Goal: Navigation & Orientation: Find specific page/section

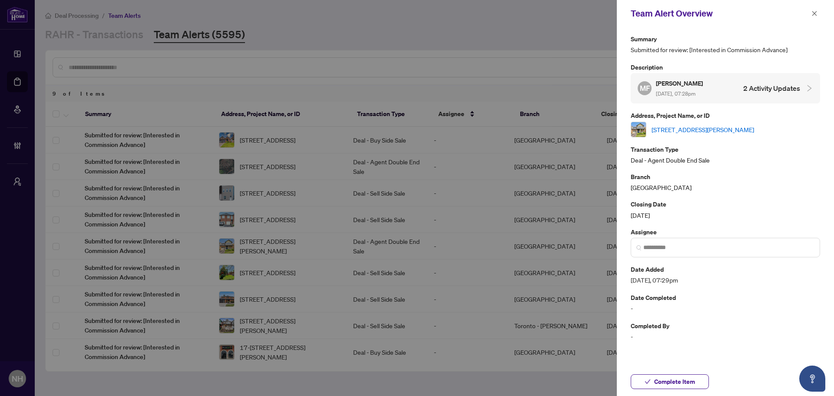
click at [812, 12] on icon "close" at bounding box center [814, 13] width 5 height 5
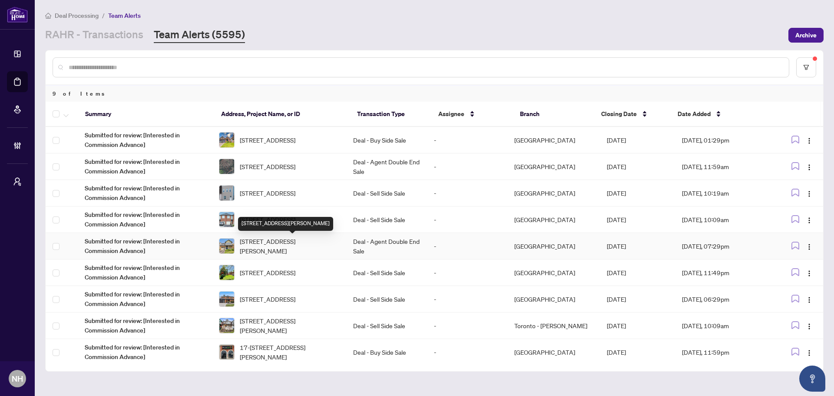
click at [279, 240] on span "[STREET_ADDRESS][PERSON_NAME]" at bounding box center [289, 245] width 99 height 19
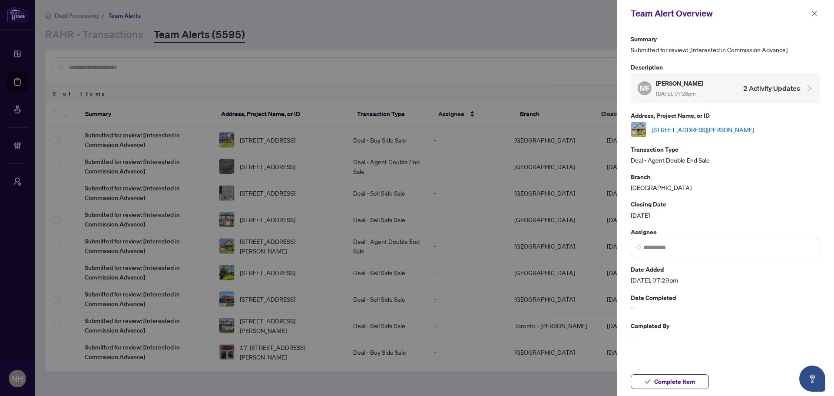
click at [731, 128] on link "[STREET_ADDRESS][PERSON_NAME]" at bounding box center [702, 130] width 102 height 10
click at [810, 13] on button "button" at bounding box center [813, 13] width 11 height 10
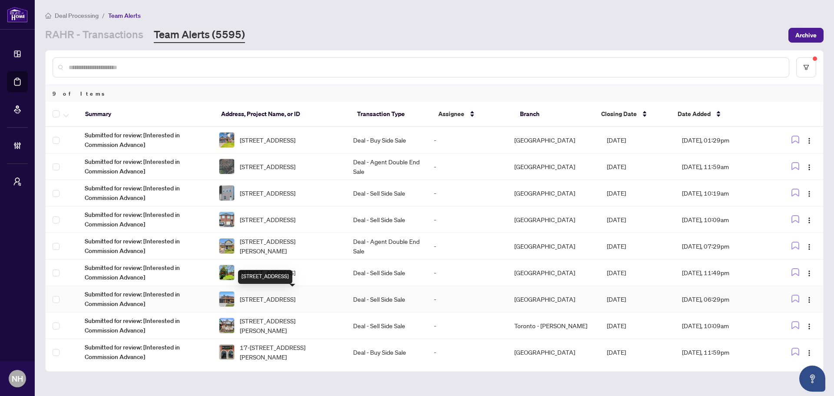
click at [265, 299] on span "[STREET_ADDRESS]" at bounding box center [268, 299] width 56 height 10
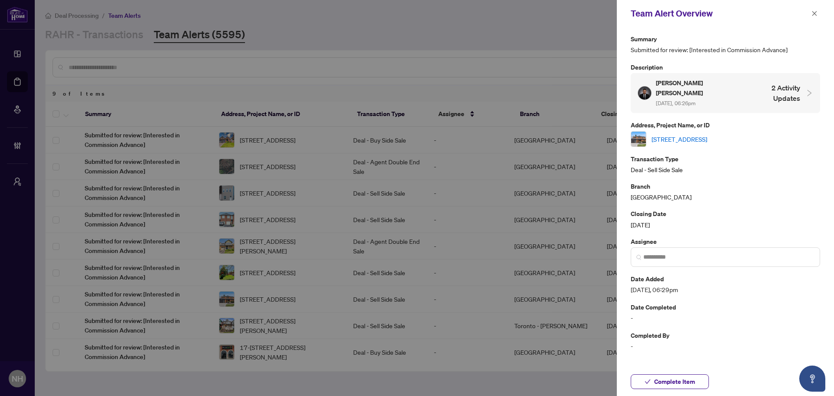
click at [699, 134] on link "[STREET_ADDRESS]" at bounding box center [679, 139] width 56 height 10
click at [816, 16] on icon "close" at bounding box center [814, 13] width 6 height 6
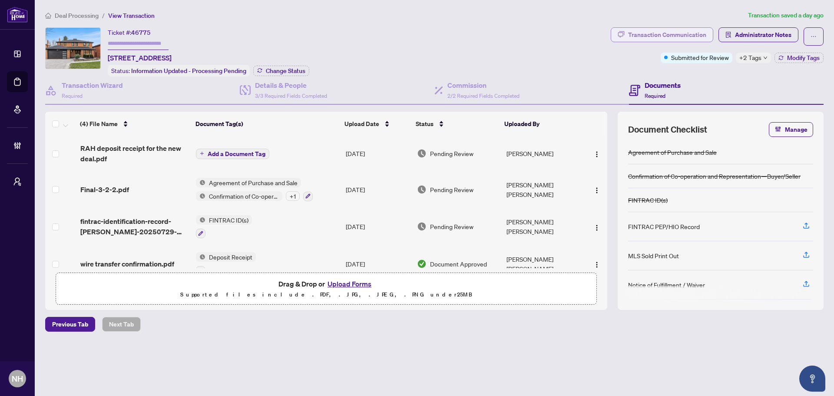
click at [634, 35] on div "Transaction Communication" at bounding box center [667, 35] width 78 height 14
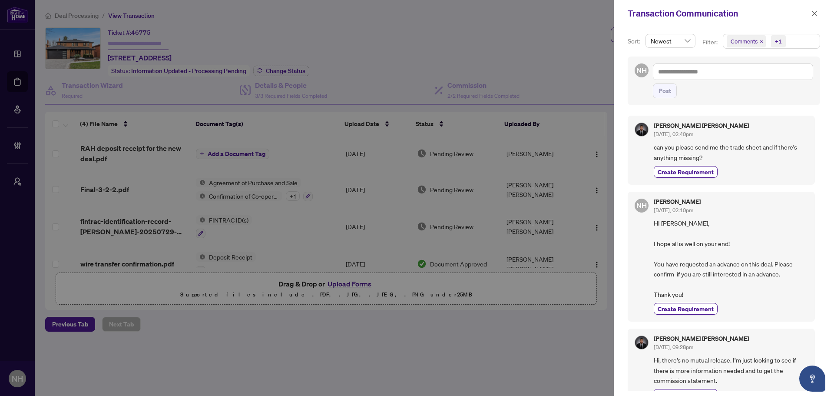
click at [759, 42] on icon "close" at bounding box center [761, 41] width 4 height 4
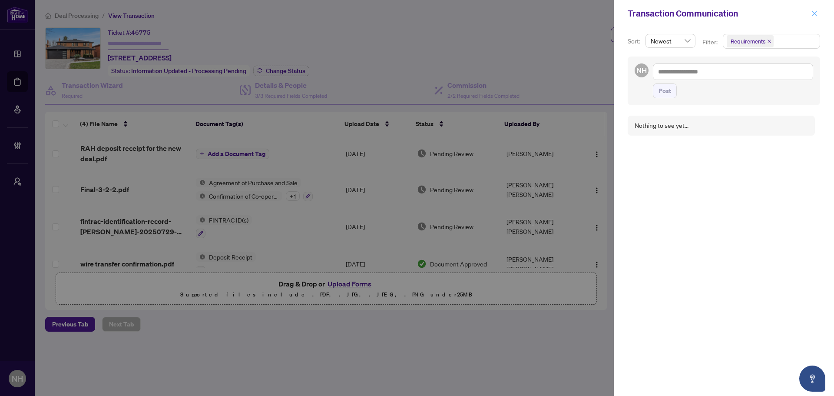
click at [811, 14] on button "button" at bounding box center [813, 13] width 11 height 10
